Goal: Task Accomplishment & Management: Use online tool/utility

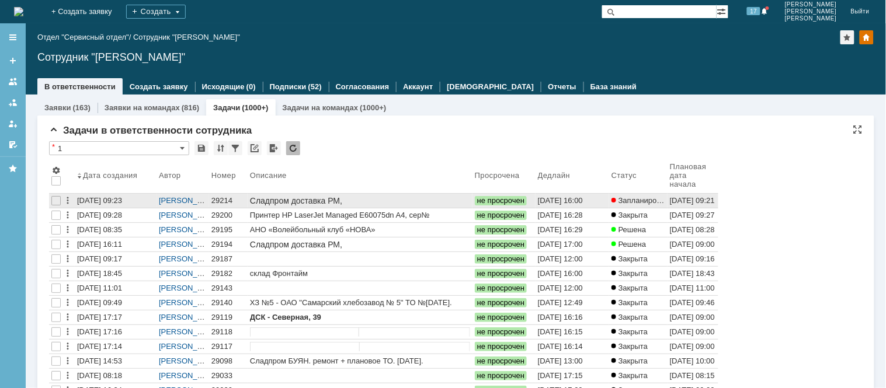
click at [208, 195] on div "[PERSON_NAME]" at bounding box center [183, 201] width 53 height 14
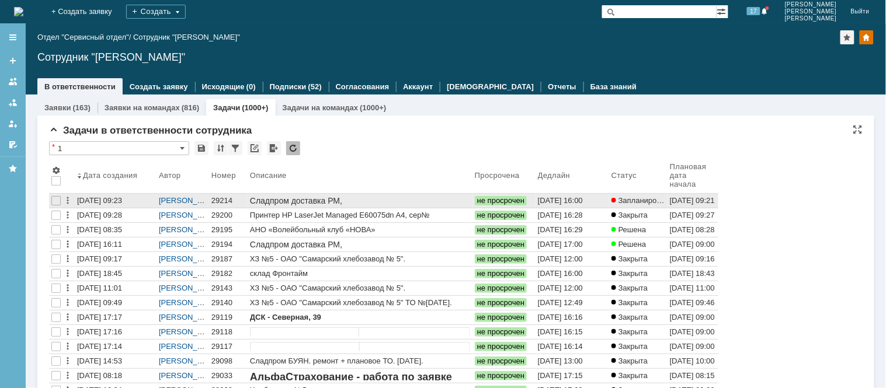
click at [228, 202] on div "29214" at bounding box center [228, 200] width 34 height 9
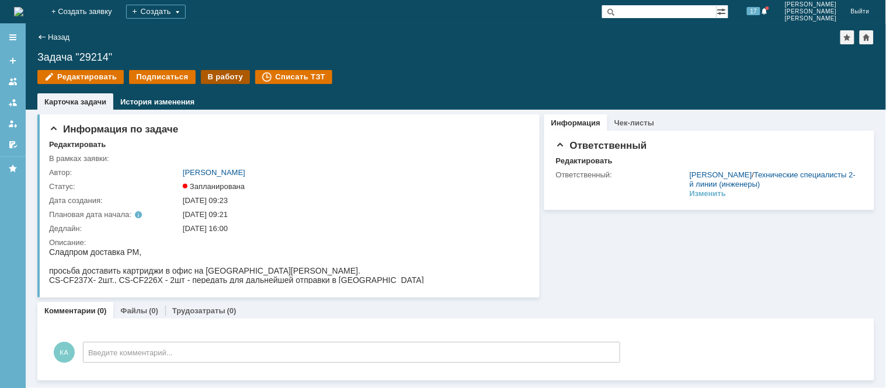
click at [210, 77] on div "В работу" at bounding box center [226, 77] width 50 height 14
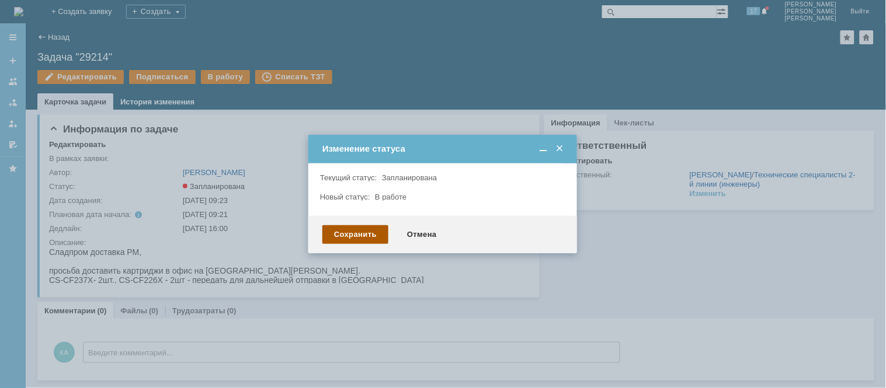
click at [358, 237] on div "Сохранить" at bounding box center [355, 234] width 66 height 19
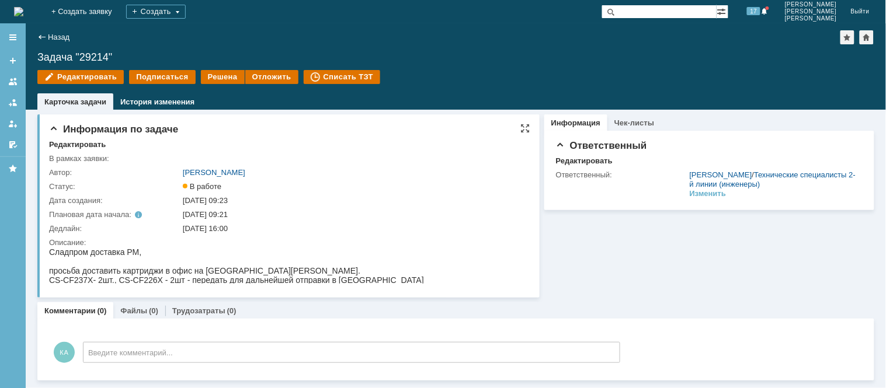
click at [429, 225] on div "[DATE] 16:00" at bounding box center [353, 228] width 341 height 9
click at [23, 8] on img at bounding box center [18, 11] width 9 height 9
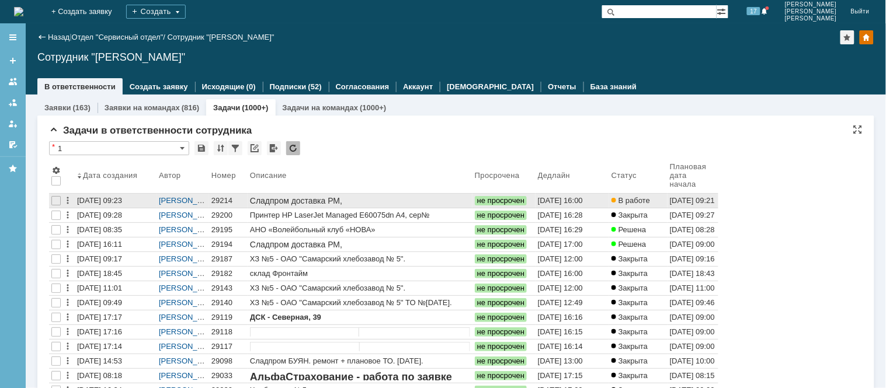
click at [223, 201] on div "29214" at bounding box center [228, 200] width 34 height 9
